Goal: Find specific page/section: Find specific page/section

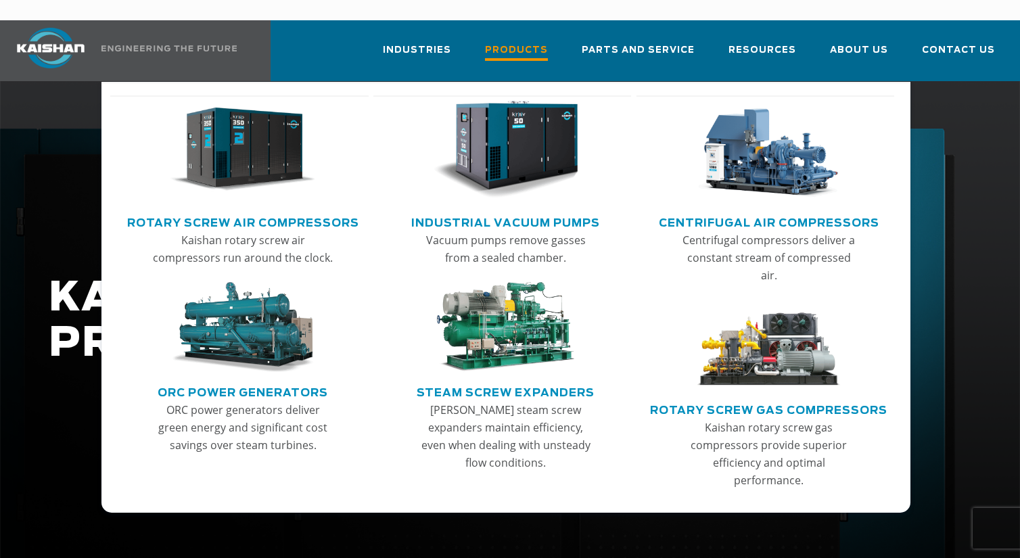
click at [541, 43] on span "Products" at bounding box center [516, 52] width 63 height 18
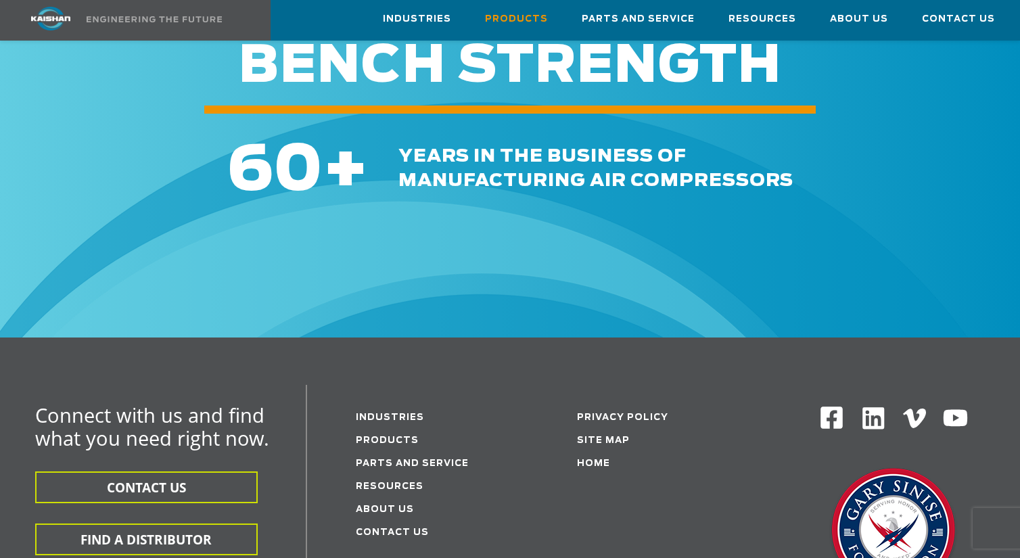
scroll to position [2029, 0]
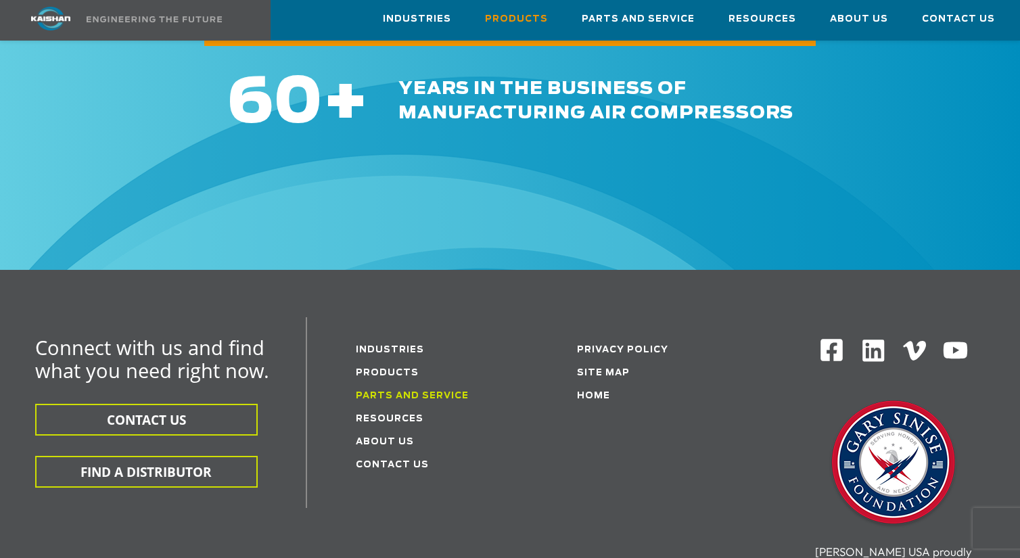
click at [416, 392] on link "Parts and service" at bounding box center [412, 396] width 113 height 9
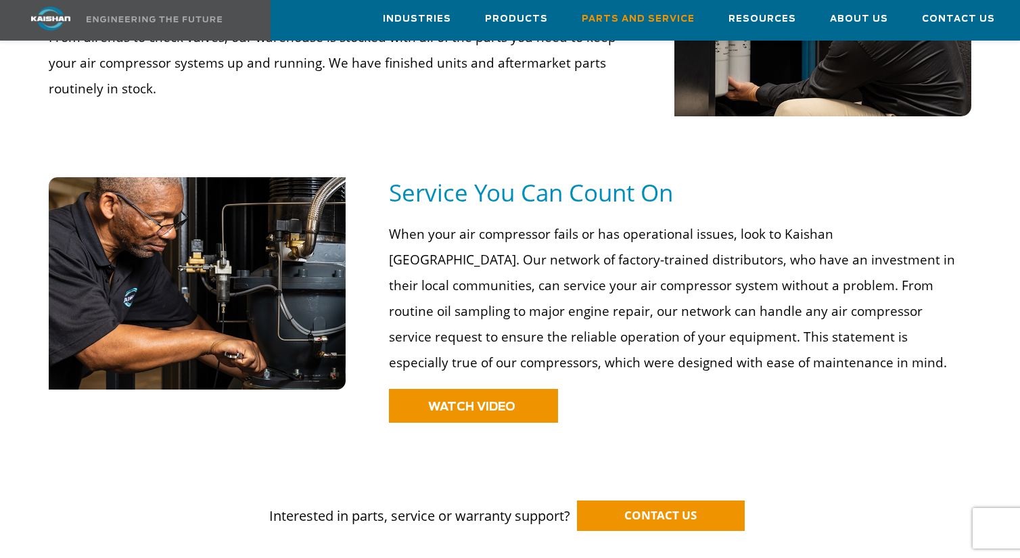
scroll to position [879, 0]
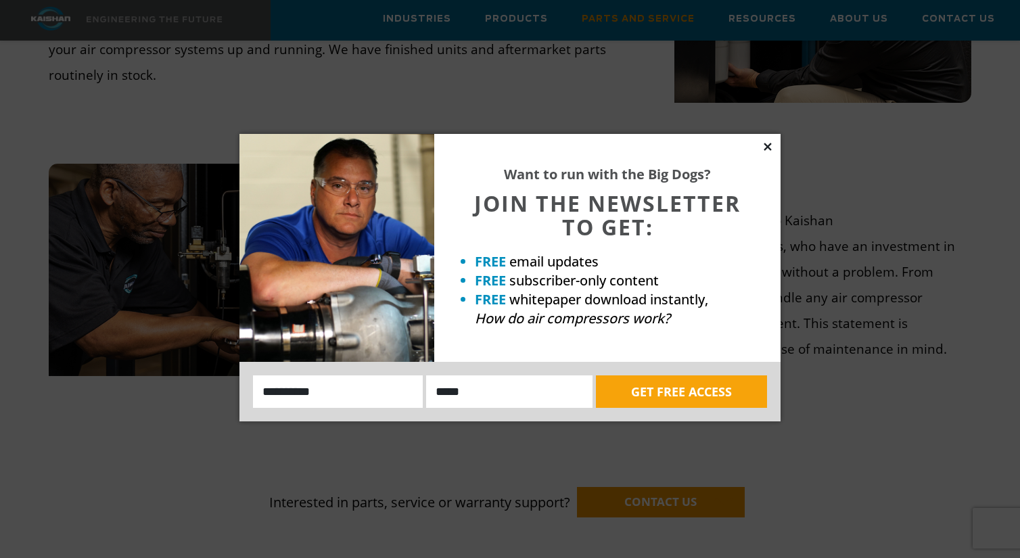
click at [770, 145] on icon at bounding box center [766, 146] width 7 height 7
